Goal: Information Seeking & Learning: Learn about a topic

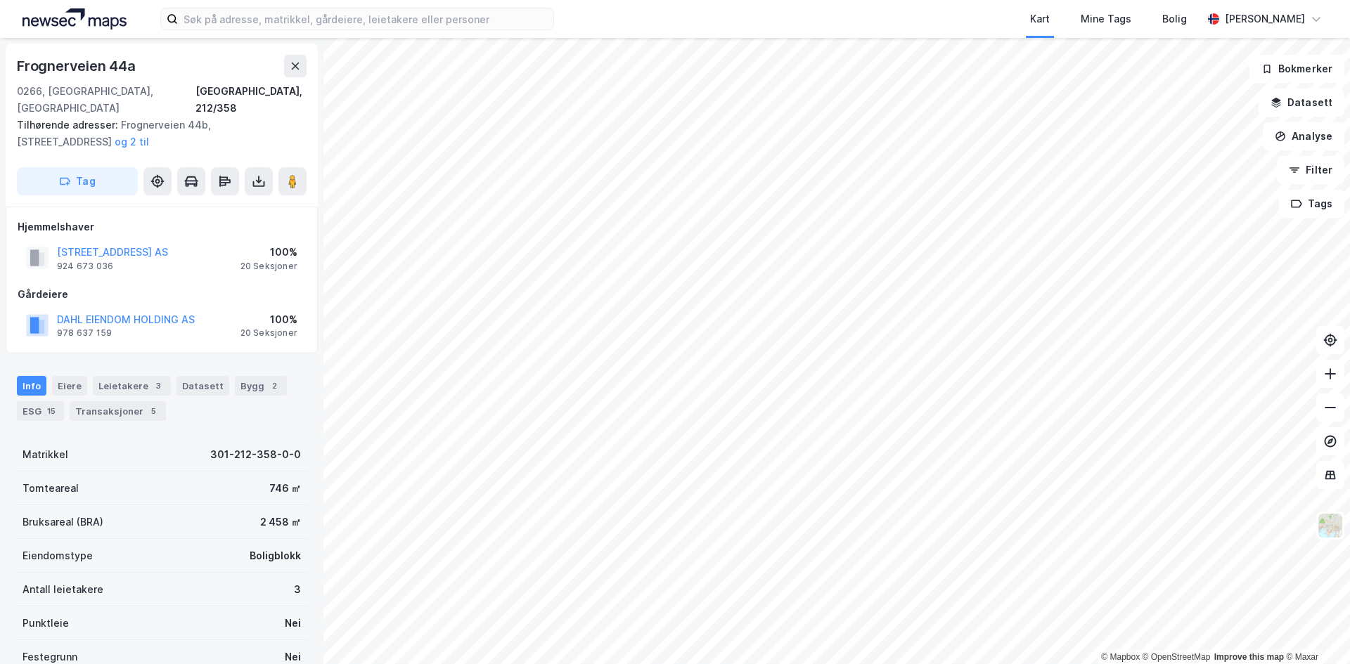
drag, startPoint x: 135, startPoint y: 235, endPoint x: 841, endPoint y: 2, distance: 744.0
click at [0, 0] on button "FROGNERVEIEN 44 AS" at bounding box center [0, 0] width 0 height 0
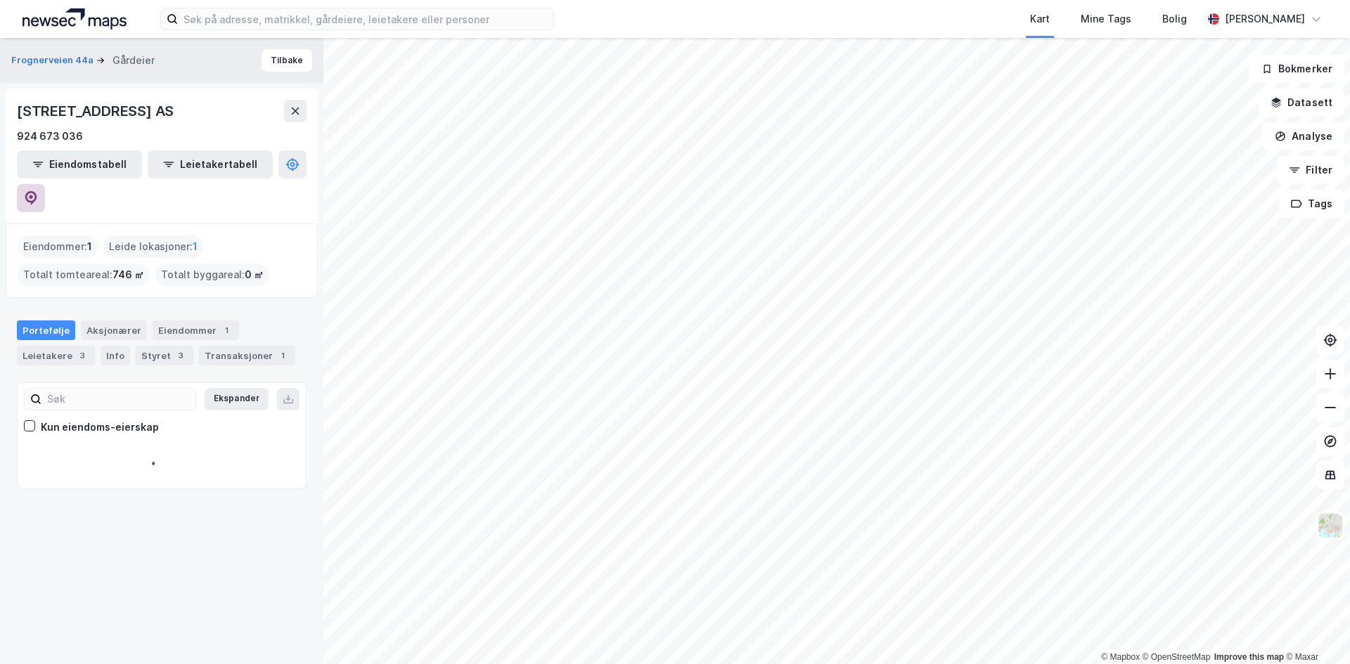
click at [38, 191] on icon at bounding box center [31, 198] width 14 height 14
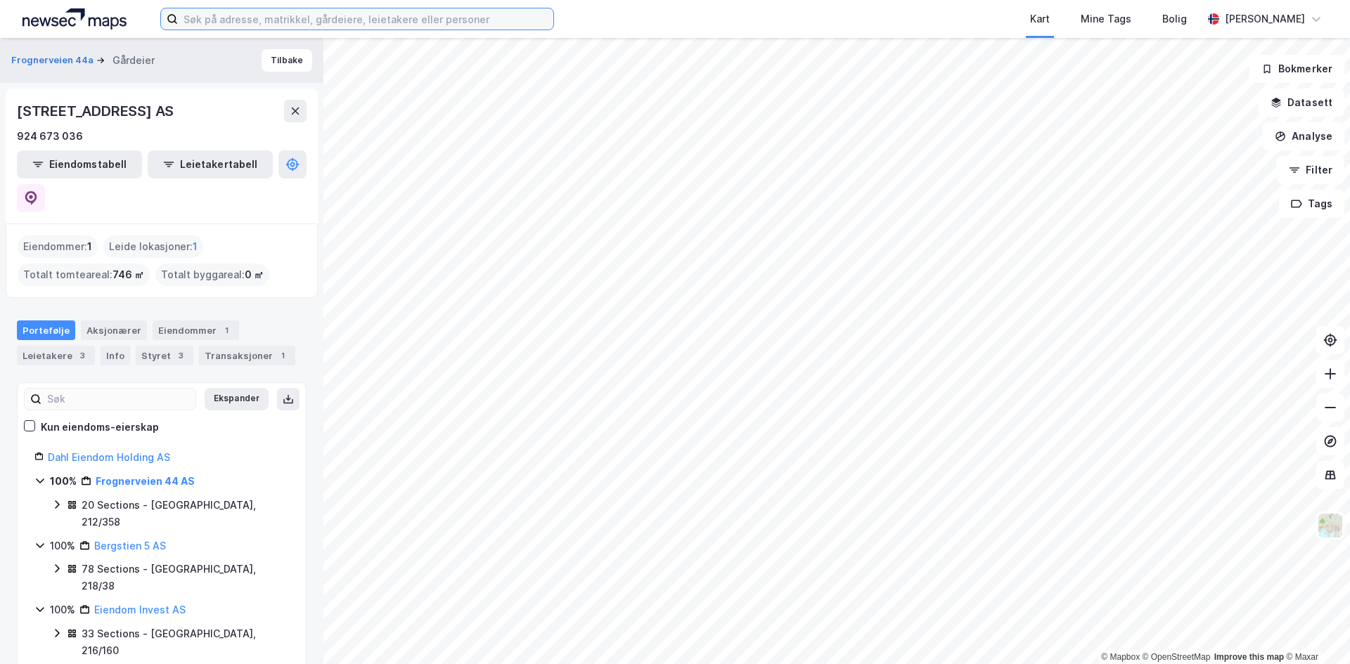
click at [320, 28] on input at bounding box center [365, 18] width 375 height 21
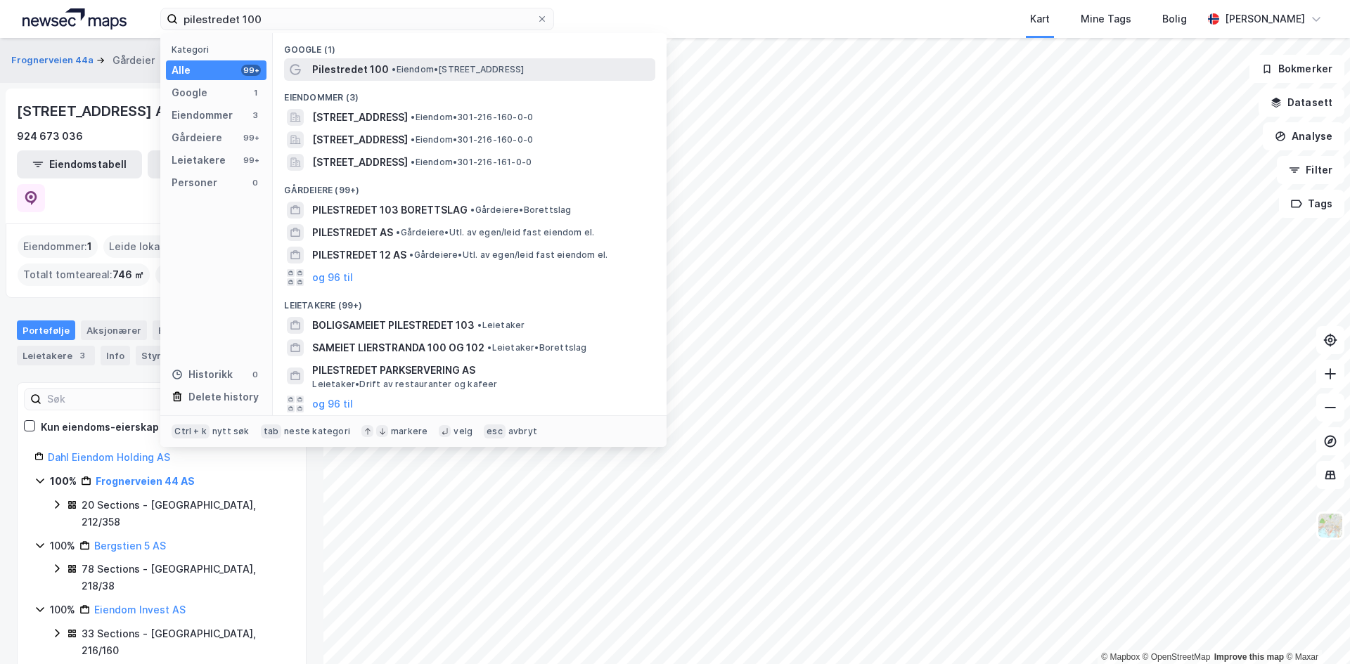
click at [358, 70] on span "Pilestredet 100" at bounding box center [350, 69] width 77 height 17
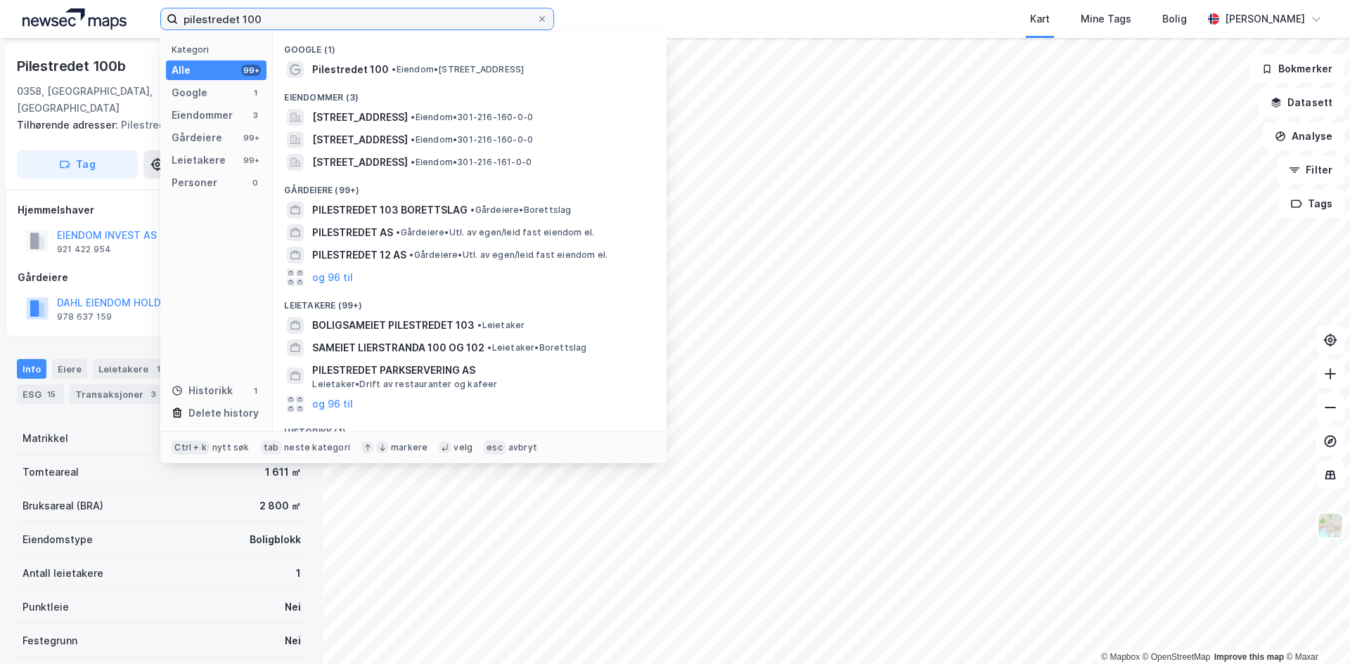
drag, startPoint x: 216, startPoint y: 18, endPoint x: 204, endPoint y: 18, distance: 12.0
click at [204, 18] on input "pilestredet 100" at bounding box center [357, 18] width 359 height 21
type input "p"
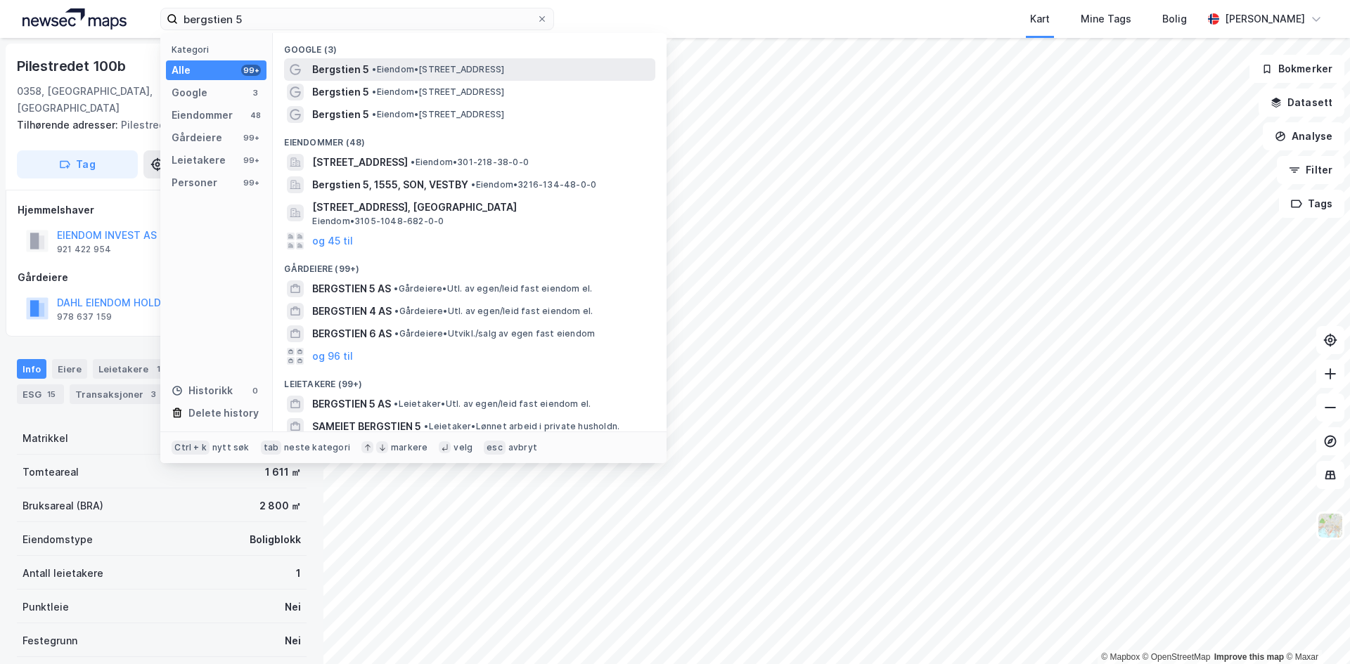
click at [387, 60] on div "Bergstien 5 • Eiendom • Bergstien 5, 0172 Oslo" at bounding box center [469, 69] width 371 height 22
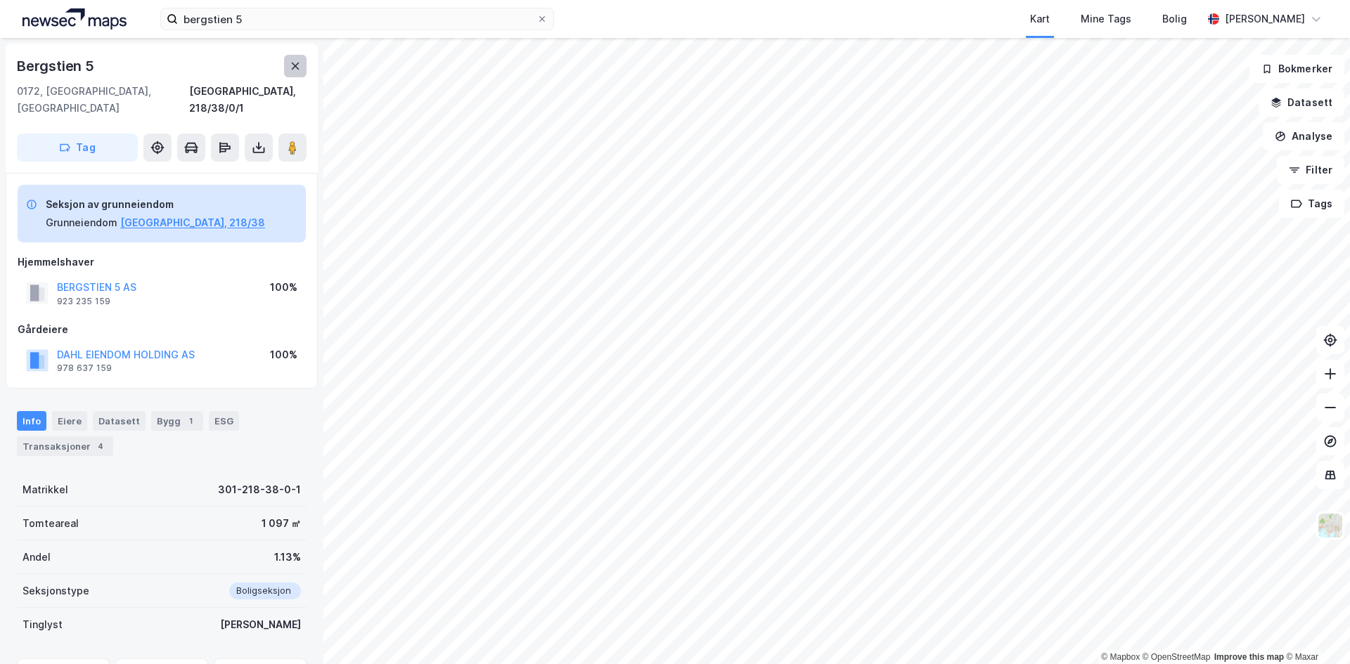
click at [287, 65] on button at bounding box center [295, 66] width 22 height 22
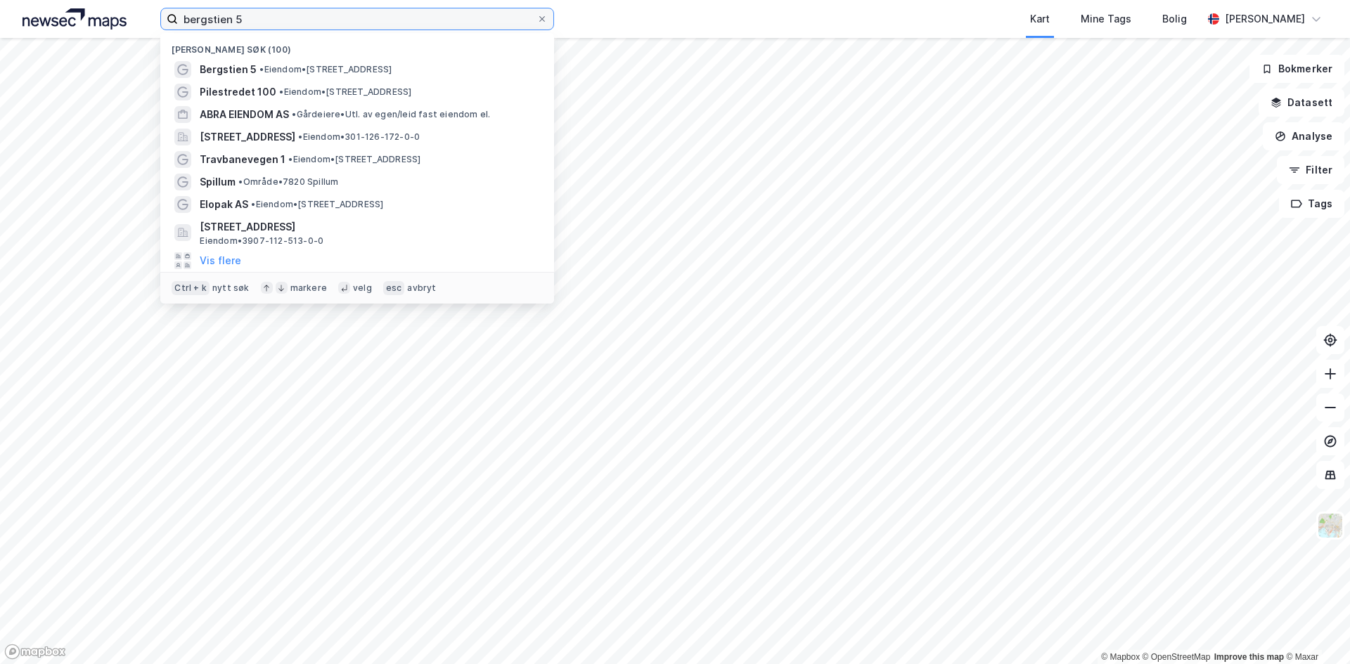
drag, startPoint x: 263, startPoint y: 25, endPoint x: 176, endPoint y: 22, distance: 87.2
click at [176, 22] on label "bergstien 5" at bounding box center [357, 19] width 394 height 22
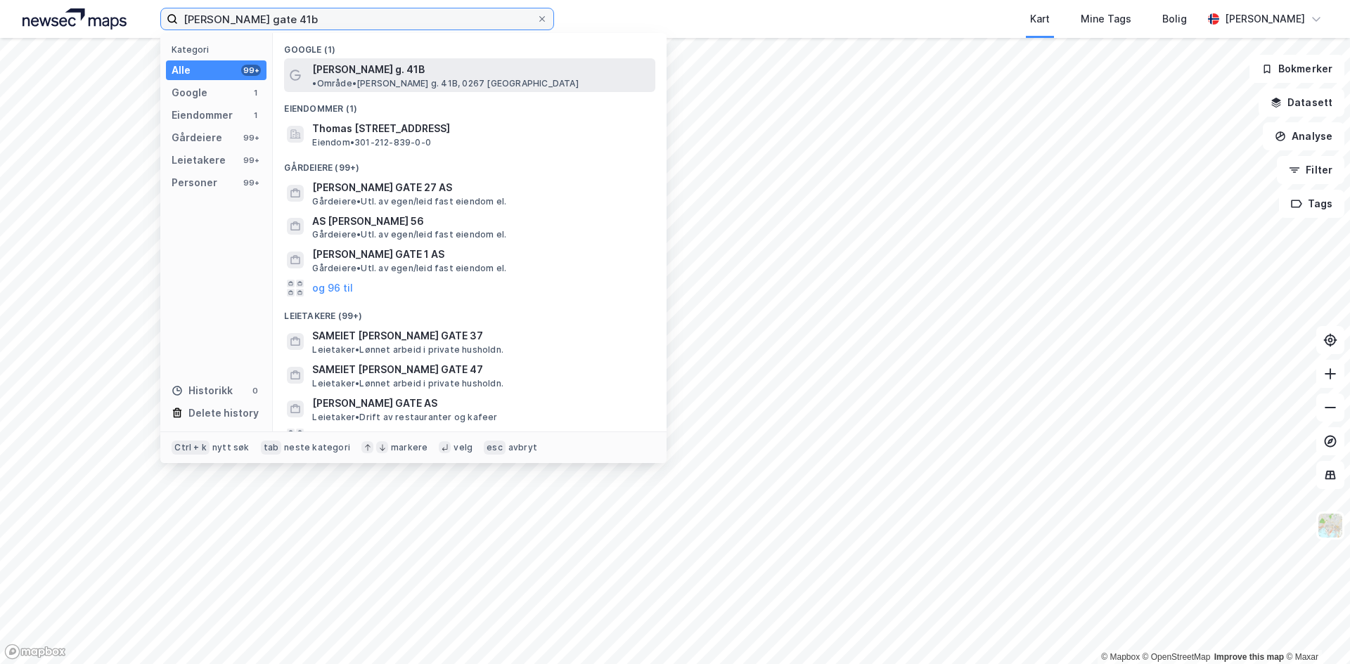
type input "thomas heftyes gate 41b"
click at [491, 78] on span "• Område • Thomas Heftyes g. 41B, 0267 Oslo" at bounding box center [445, 83] width 266 height 11
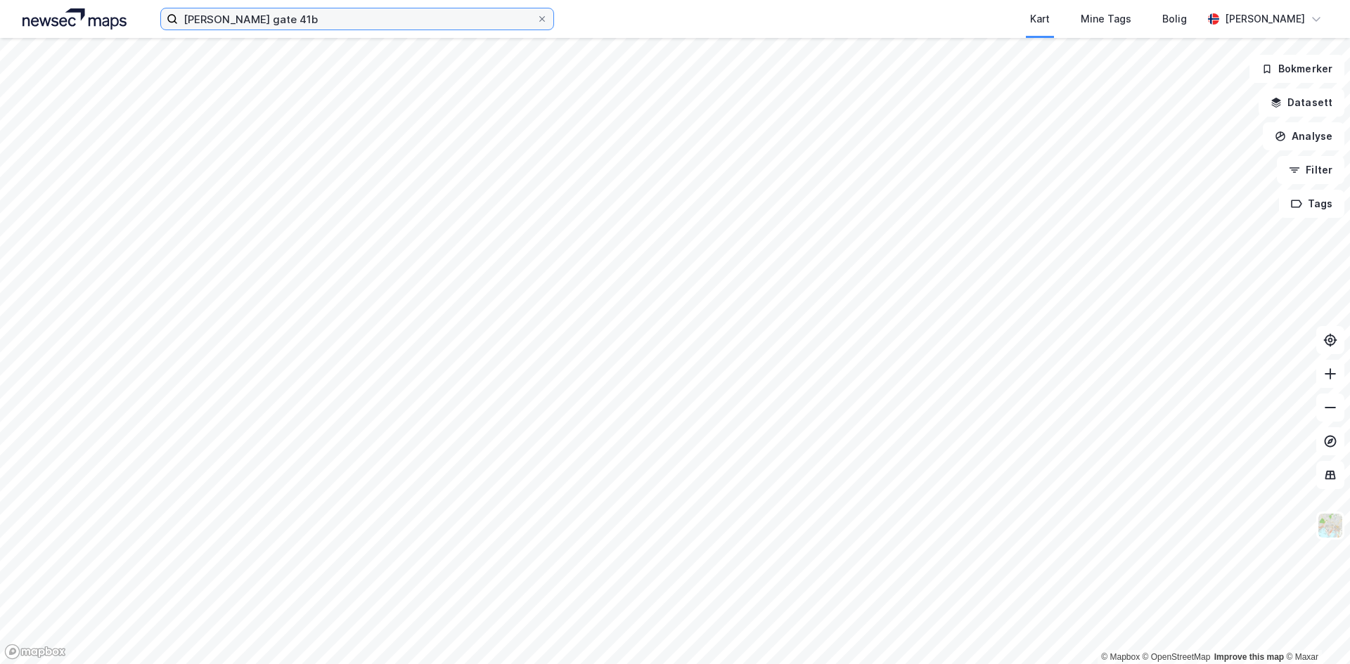
click at [388, 9] on input "thomas heftyes gate 41b" at bounding box center [357, 18] width 359 height 21
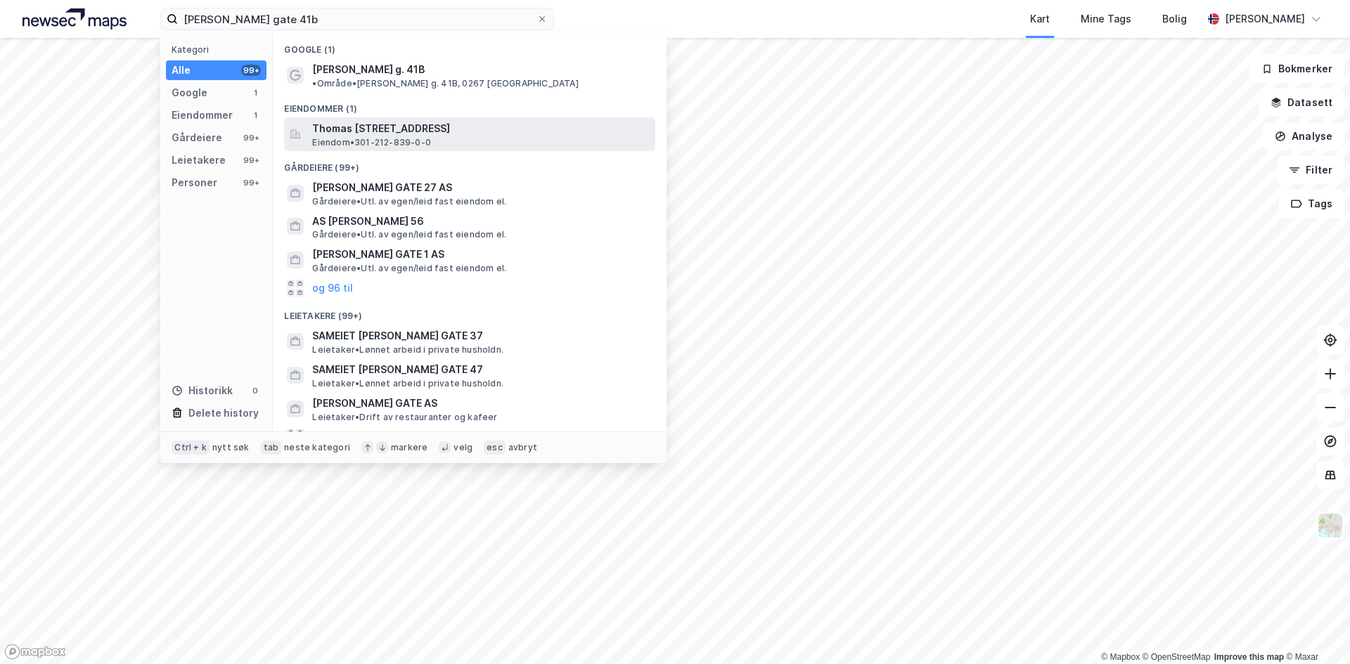
click at [370, 123] on span "Thomas Heftyes gate 41B, 0267, OSLO, OSLO" at bounding box center [480, 128] width 337 height 17
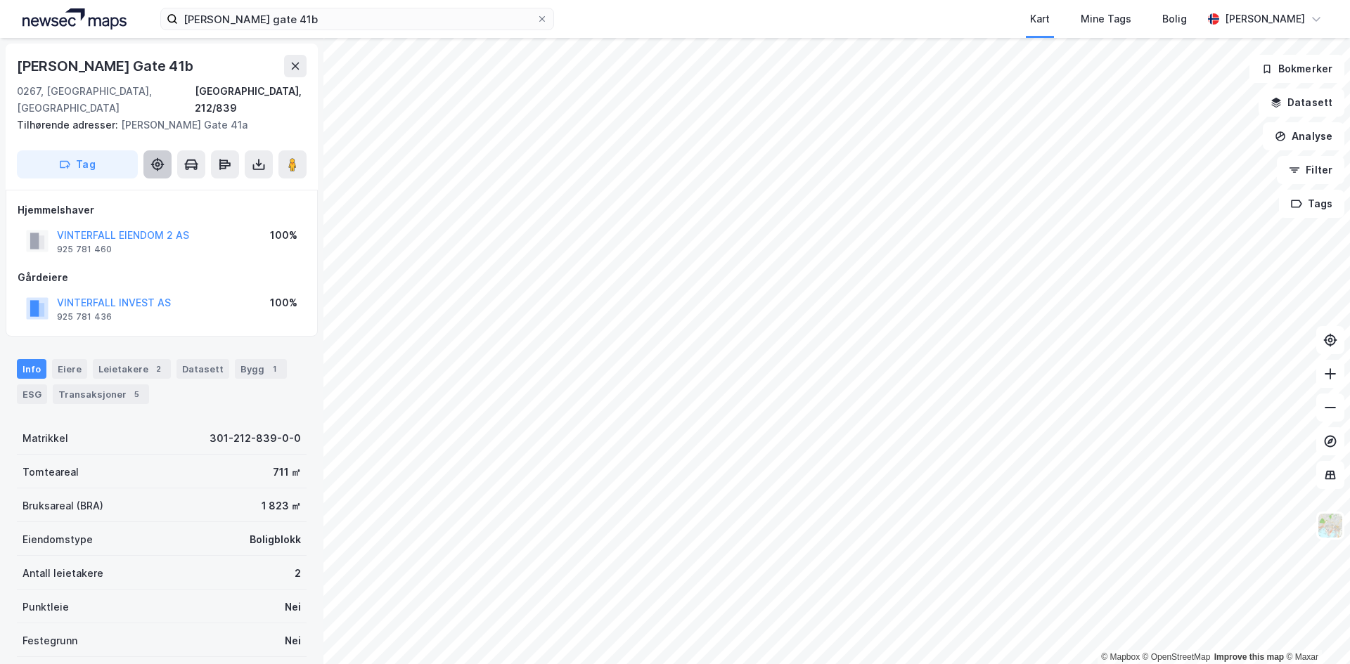
click at [160, 157] on icon at bounding box center [157, 164] width 14 height 14
click at [0, 0] on button "VINTERFALL EIENDOM 2 AS" at bounding box center [0, 0] width 0 height 0
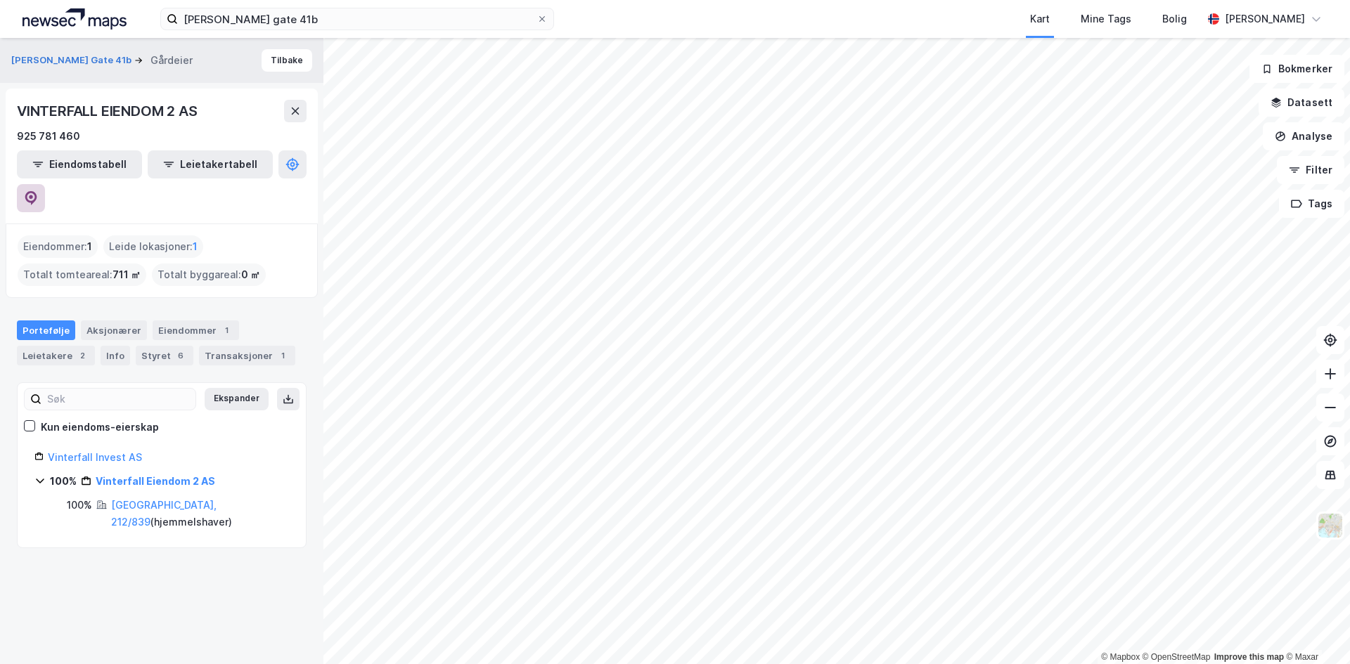
click at [37, 191] on icon at bounding box center [31, 198] width 12 height 14
click at [38, 191] on icon at bounding box center [31, 198] width 14 height 14
click at [266, 58] on button "Tilbake" at bounding box center [286, 60] width 51 height 22
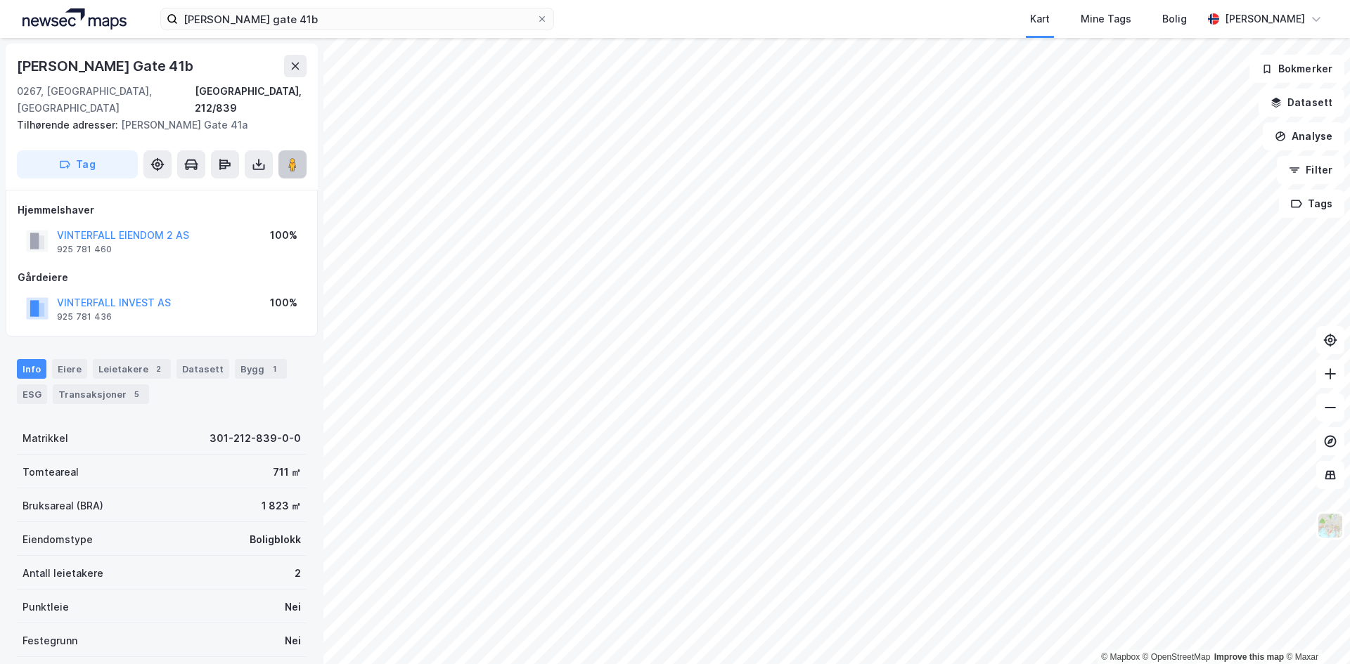
click at [282, 150] on button at bounding box center [292, 164] width 28 height 28
